Goal: Navigation & Orientation: Find specific page/section

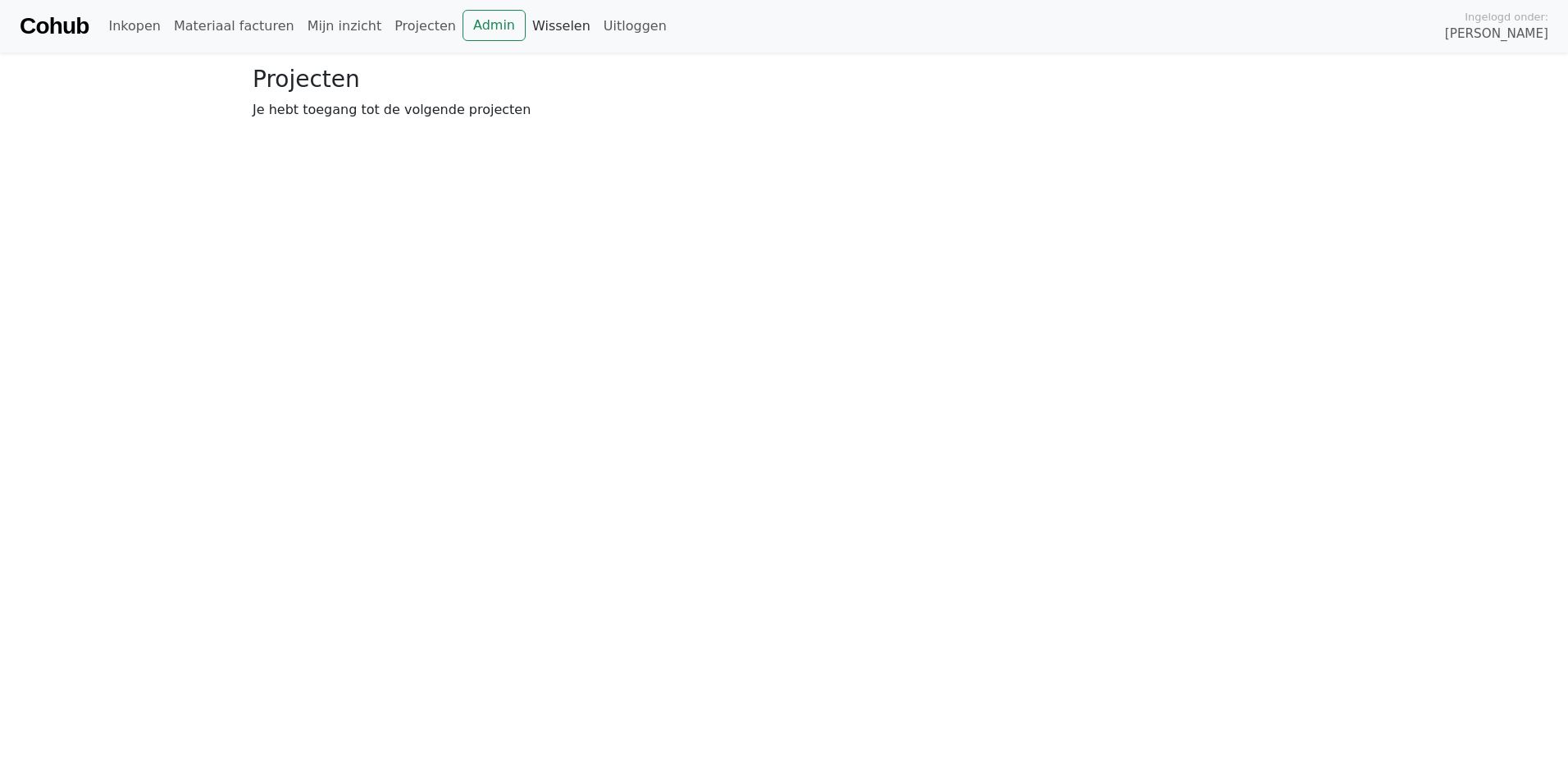
click at [526, 22] on link "Wisselen" at bounding box center [561, 26] width 71 height 33
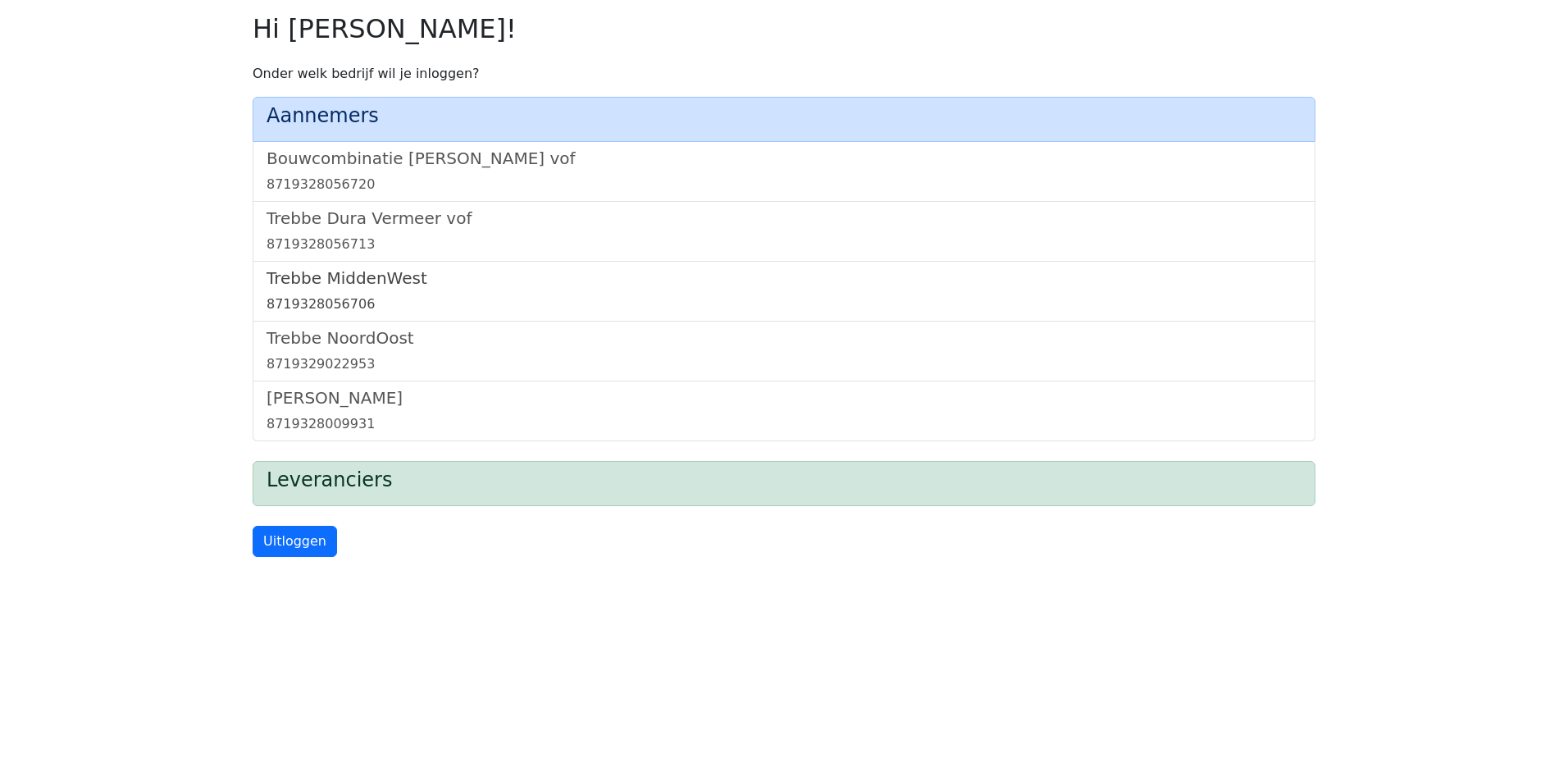
click at [385, 273] on h5 "Trebbe MiddenWest" at bounding box center [784, 278] width 1034 height 20
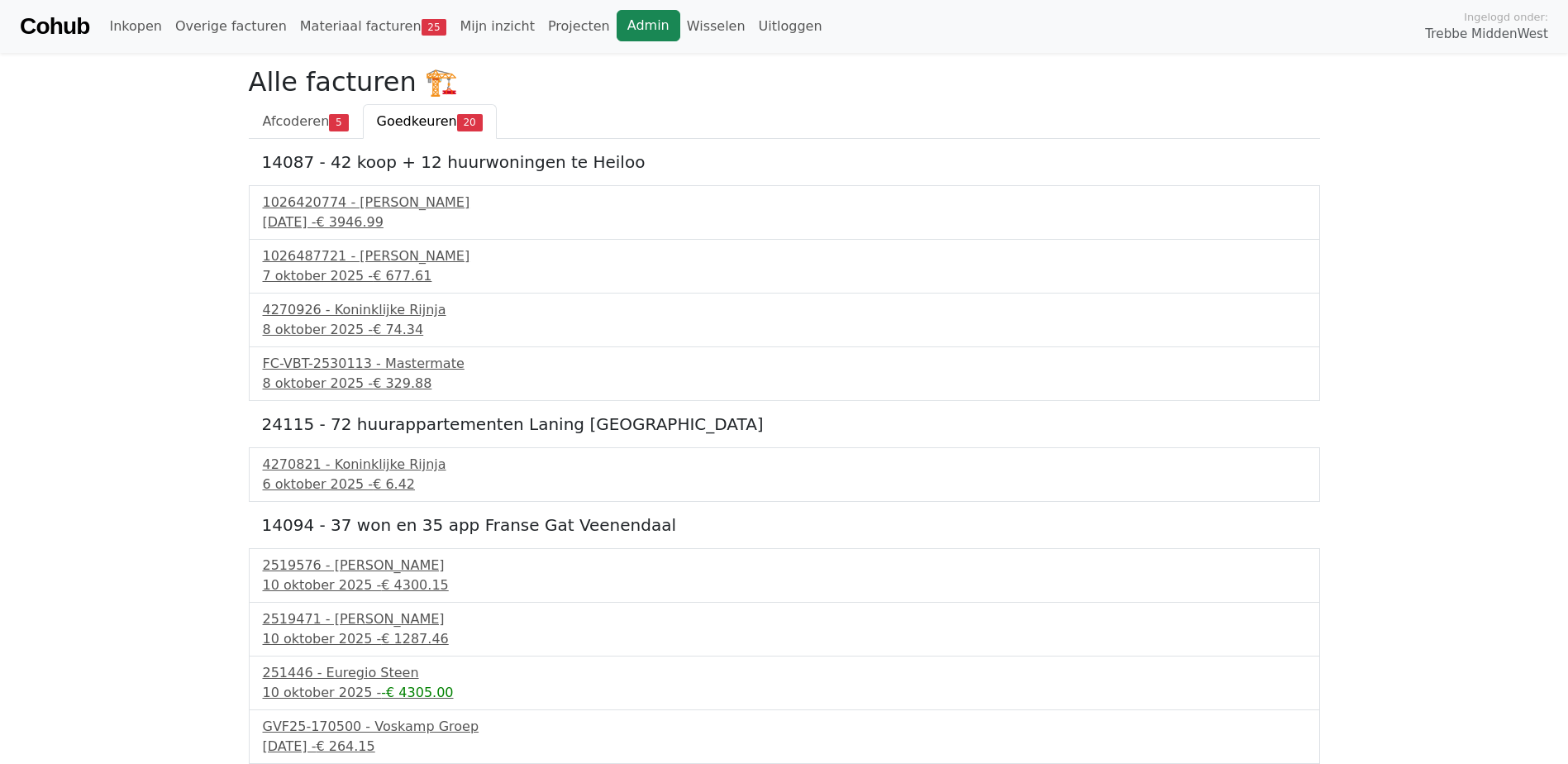
click at [616, 25] on link "Admin" at bounding box center [648, 26] width 64 height 32
